Goal: Information Seeking & Learning: Learn about a topic

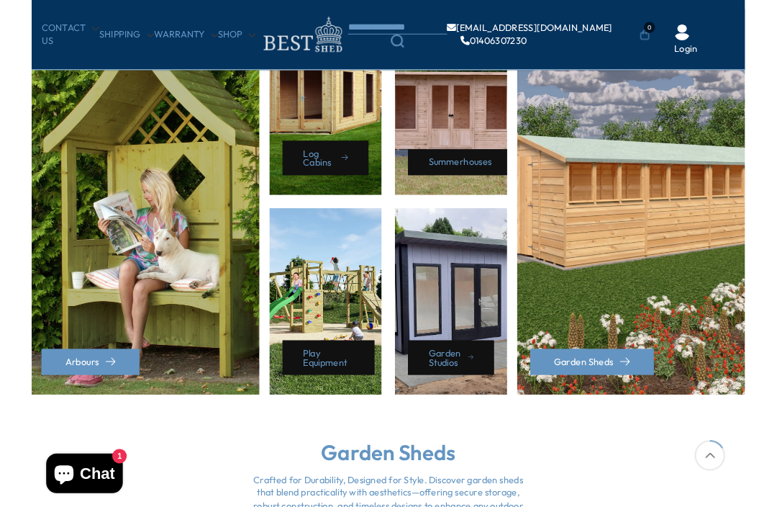
scroll to position [597, 0]
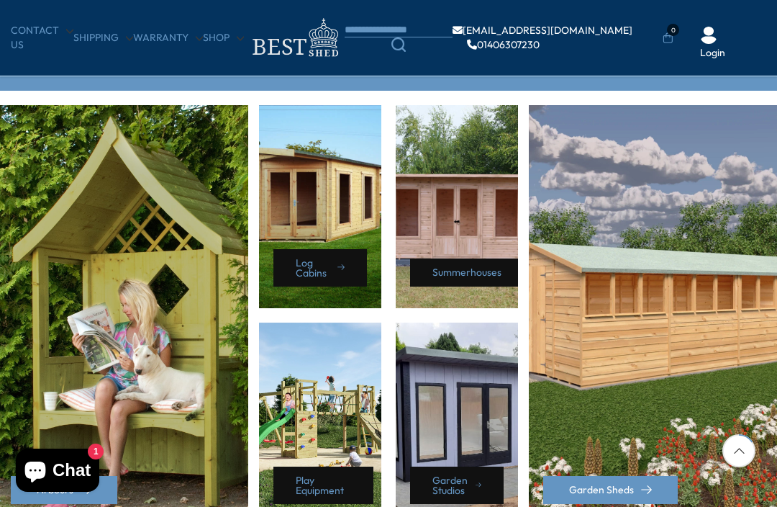
click at [324, 209] on div "Log Cabins" at bounding box center [320, 206] width 122 height 203
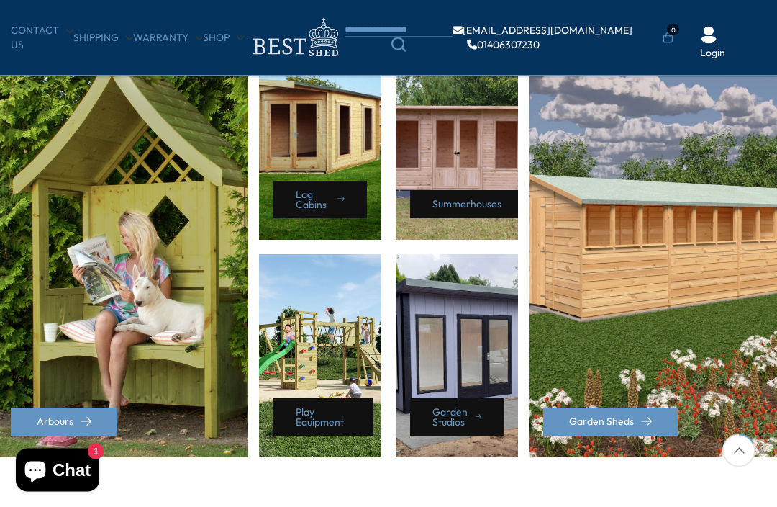
scroll to position [674, 0]
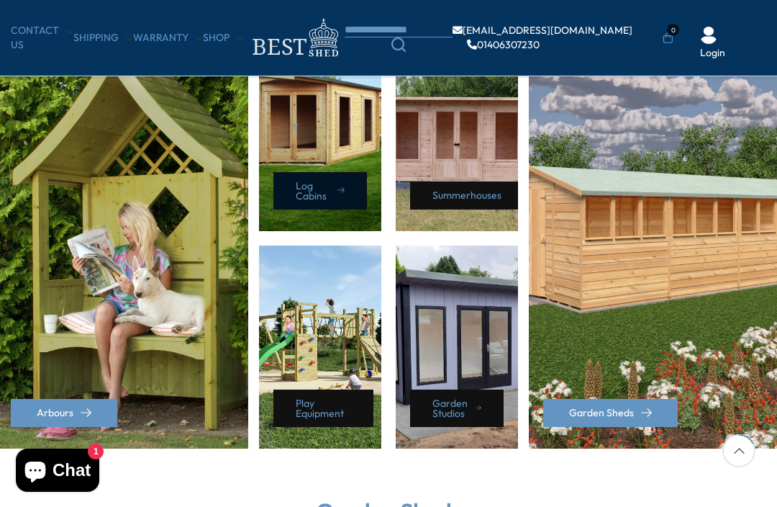
click at [313, 181] on link "Log Cabins" at bounding box center [320, 190] width 94 height 37
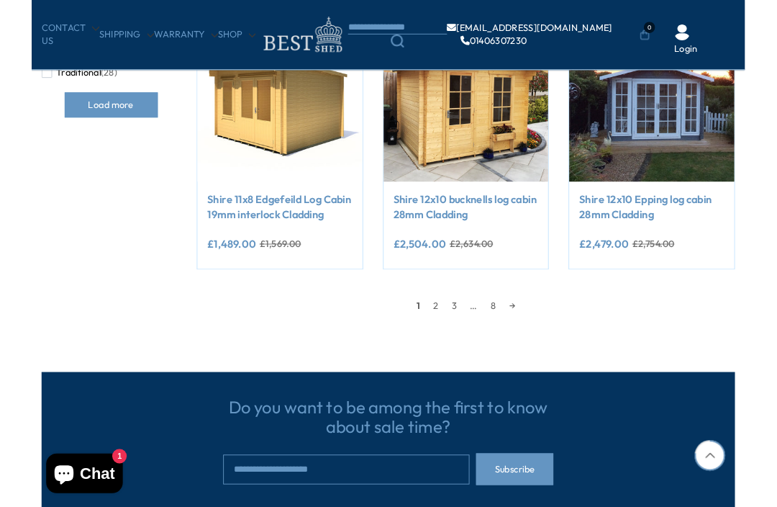
scroll to position [1191, 0]
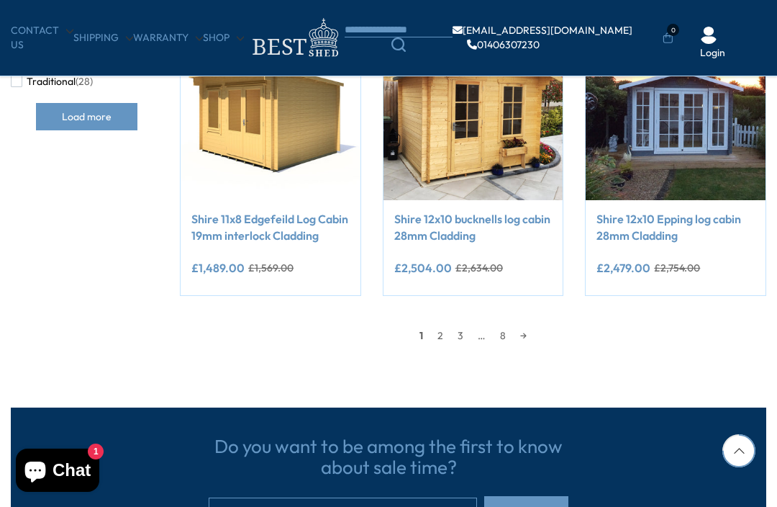
click at [443, 332] on link "2" at bounding box center [440, 336] width 20 height 22
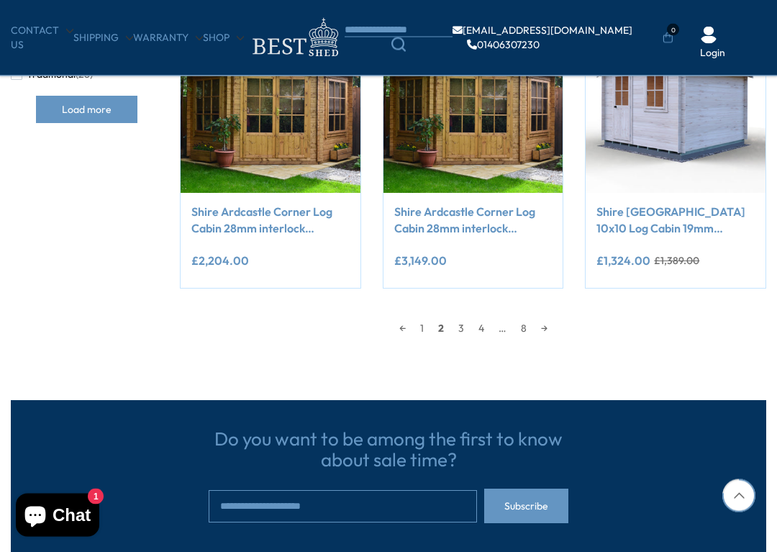
scroll to position [1199, 0]
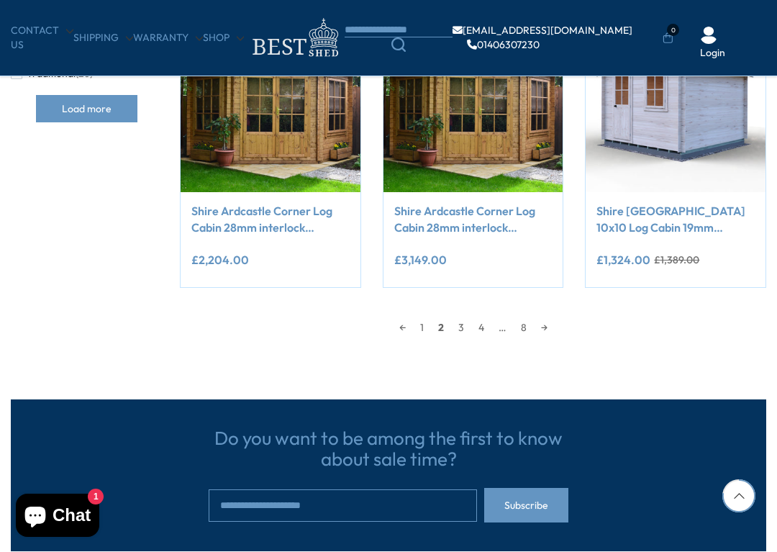
click at [469, 322] on link "3" at bounding box center [461, 328] width 20 height 22
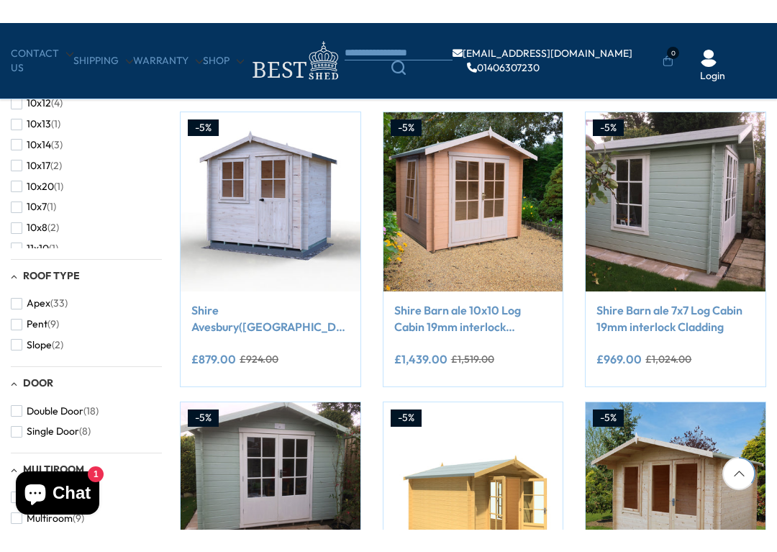
scroll to position [546, 0]
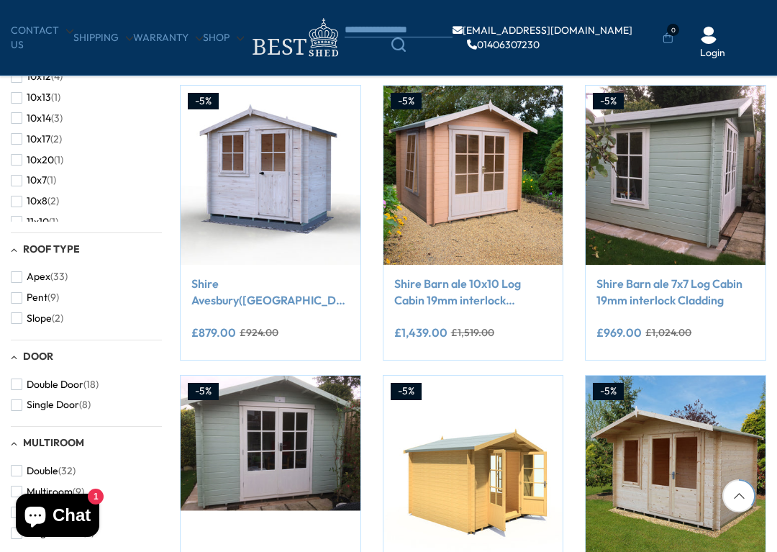
click at [705, 169] on img at bounding box center [676, 176] width 180 height 180
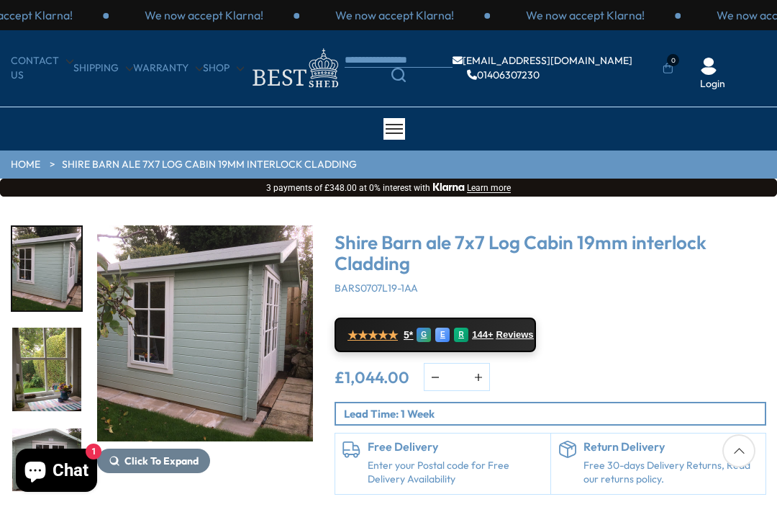
click at [154, 277] on img "1 / 11" at bounding box center [205, 333] width 216 height 216
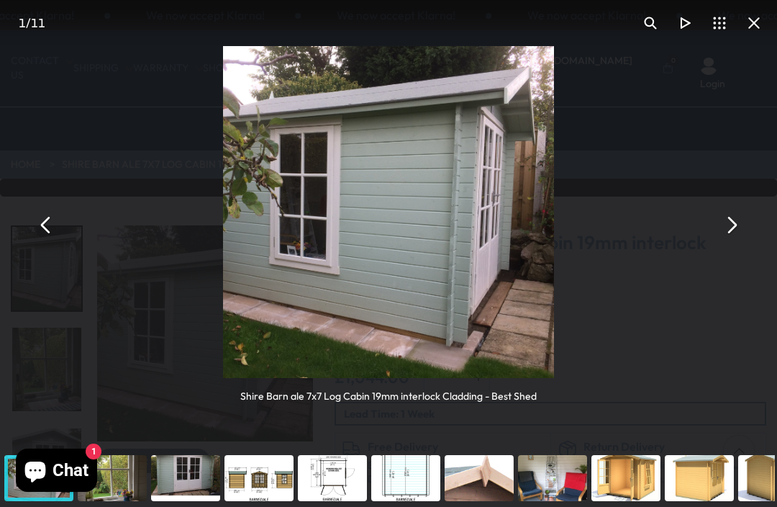
click at [731, 219] on button "You can close this modal content with the ESC key" at bounding box center [731, 224] width 35 height 35
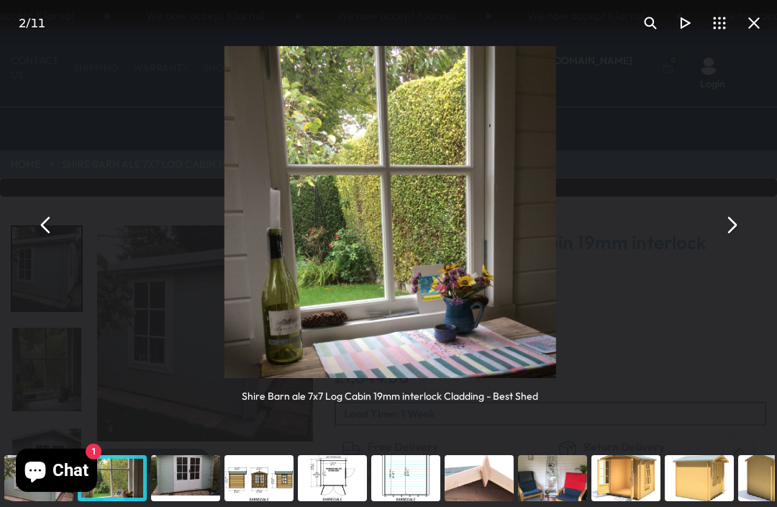
click at [731, 228] on button "You can close this modal content with the ESC key" at bounding box center [731, 224] width 35 height 35
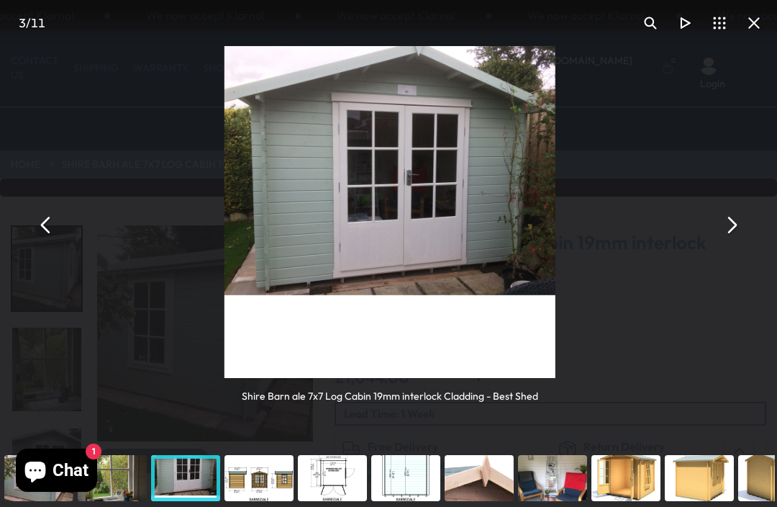
click at [732, 225] on button "You can close this modal content with the ESC key" at bounding box center [731, 224] width 35 height 35
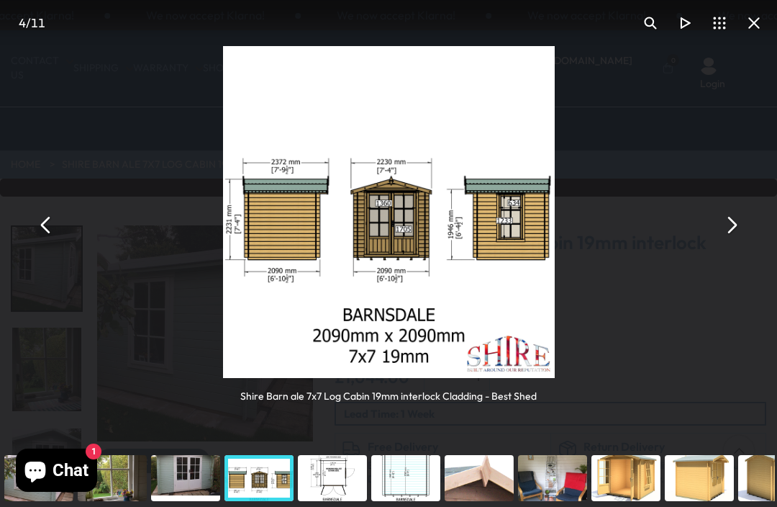
click at [731, 221] on button "You can close this modal content with the ESC key" at bounding box center [731, 224] width 35 height 35
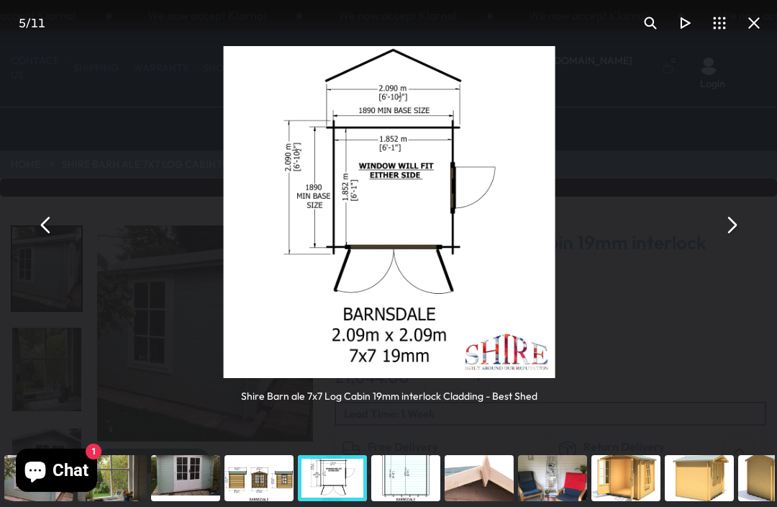
click at [736, 224] on button "You can close this modal content with the ESC key" at bounding box center [731, 224] width 35 height 35
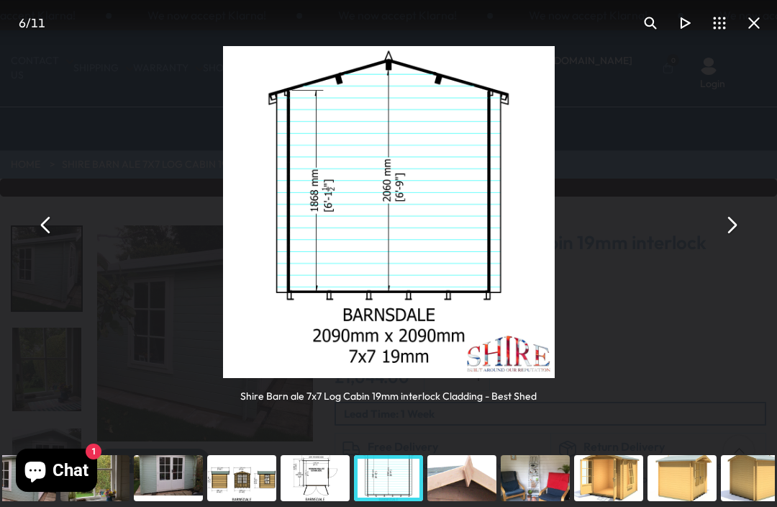
click at [731, 223] on button "You can close this modal content with the ESC key" at bounding box center [731, 224] width 35 height 35
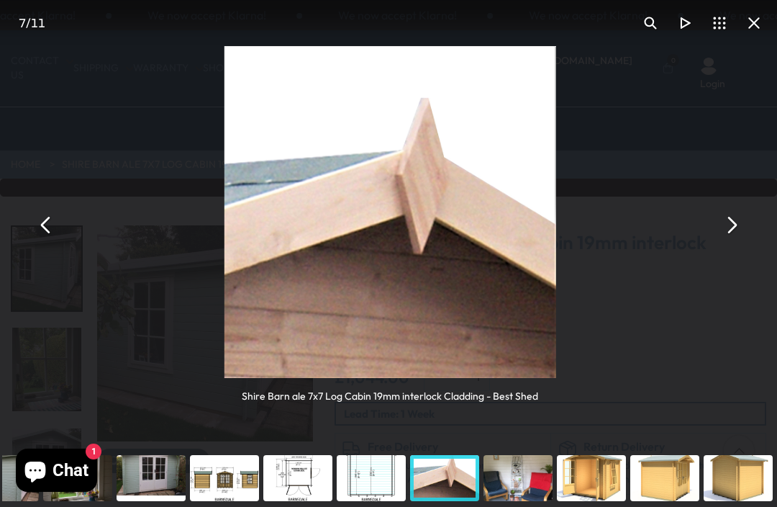
click at [734, 228] on button "You can close this modal content with the ESC key" at bounding box center [731, 224] width 35 height 35
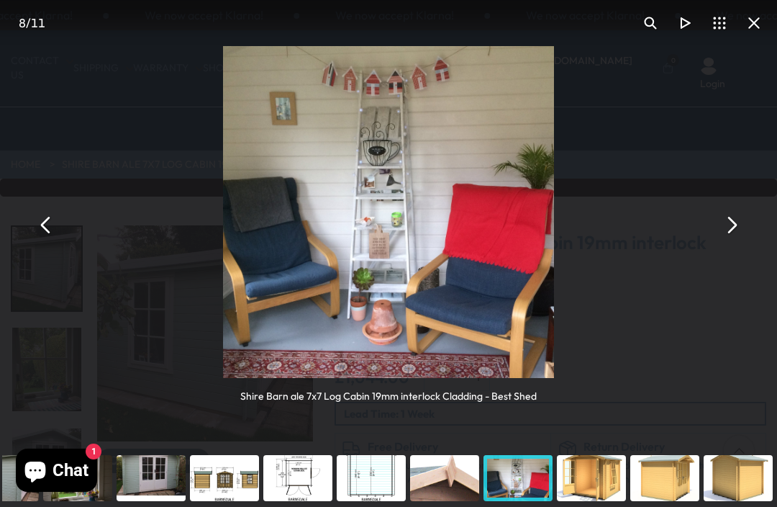
click at [723, 219] on button "You can close this modal content with the ESC key" at bounding box center [731, 224] width 35 height 35
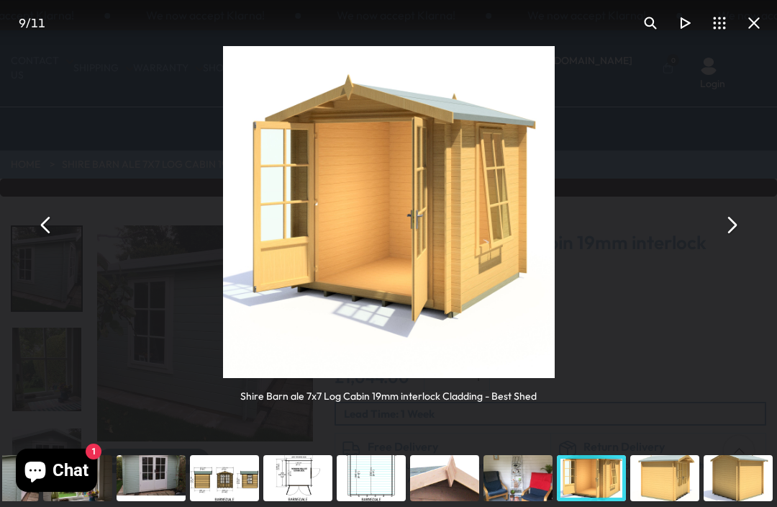
click at [725, 220] on button "You can close this modal content with the ESC key" at bounding box center [731, 224] width 35 height 35
